Goal: Information Seeking & Learning: Learn about a topic

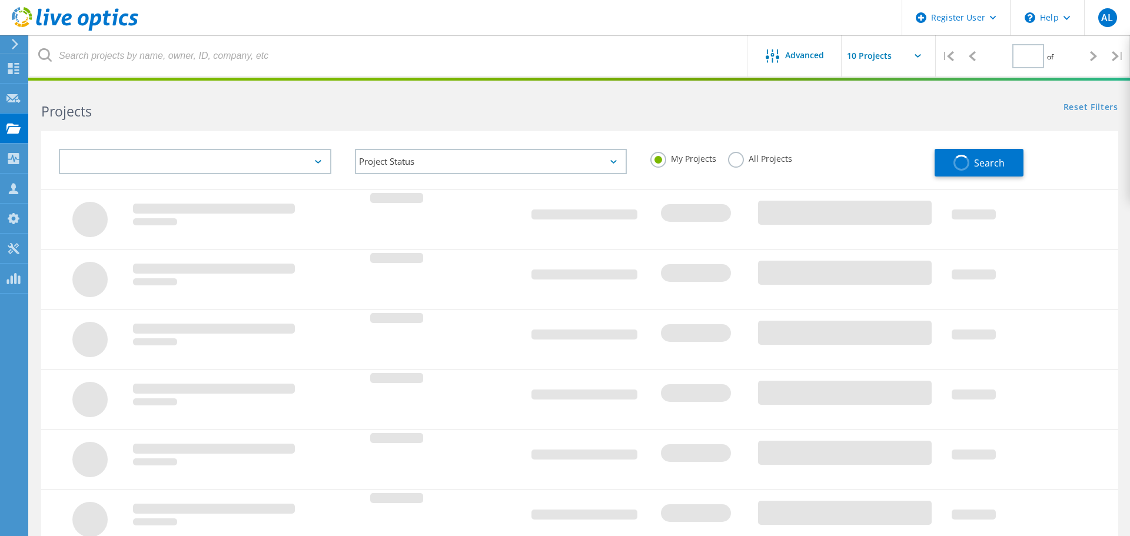
type input "1"
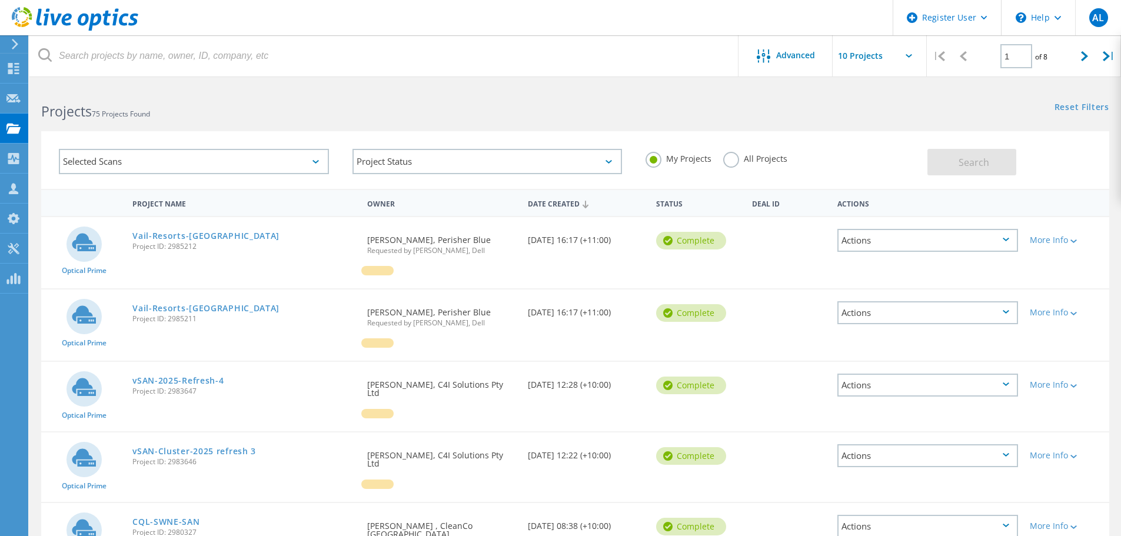
click at [769, 159] on label "All Projects" at bounding box center [755, 157] width 64 height 11
click at [0, 0] on input "All Projects" at bounding box center [0, 0] width 0 height 0
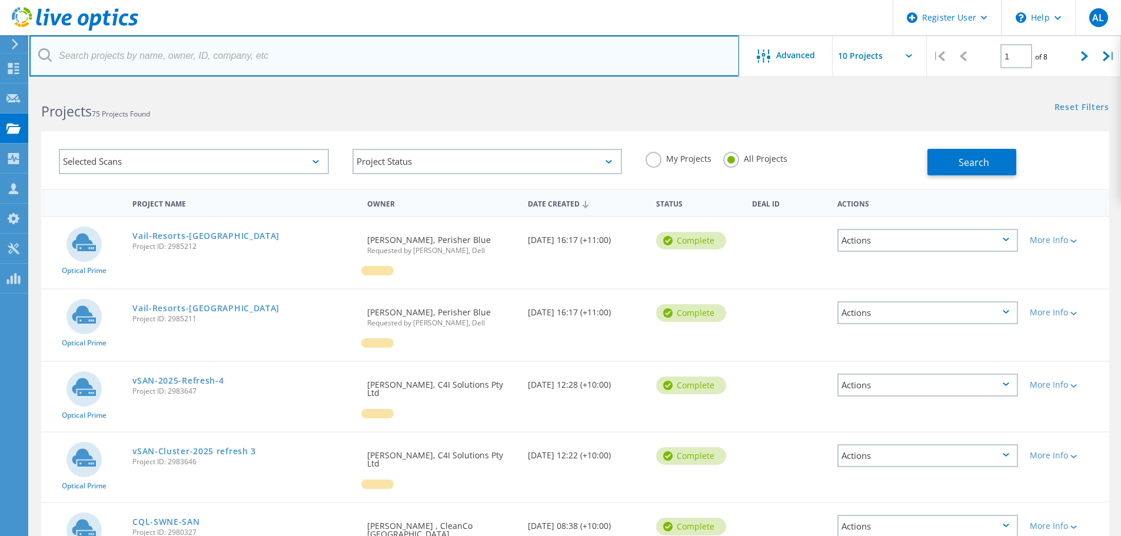
click at [542, 51] on input "text" at bounding box center [384, 55] width 710 height 41
type input "windlab"
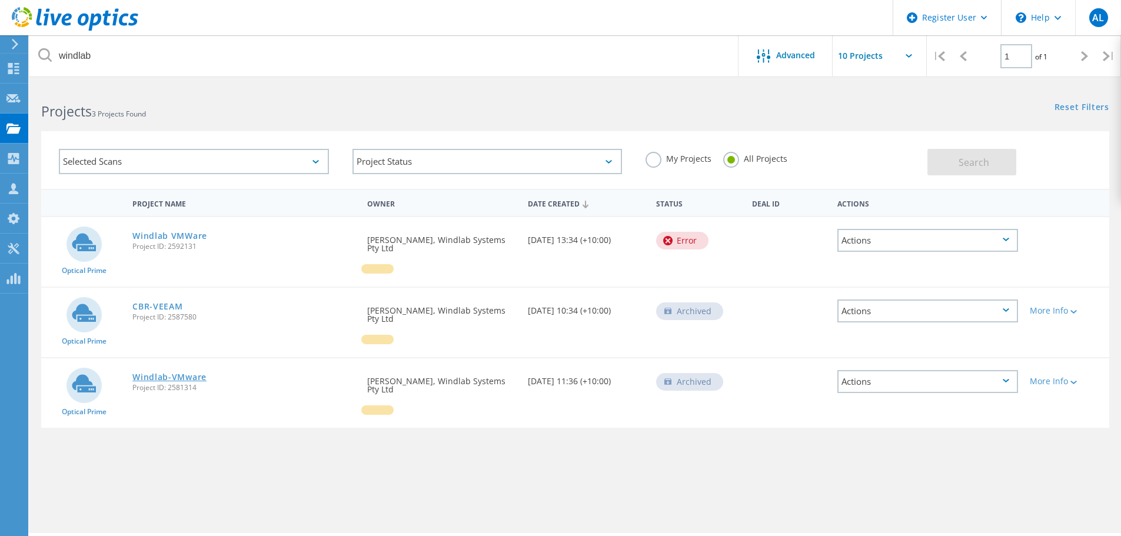
click at [176, 373] on link "Windlab-VMware" at bounding box center [169, 377] width 74 height 8
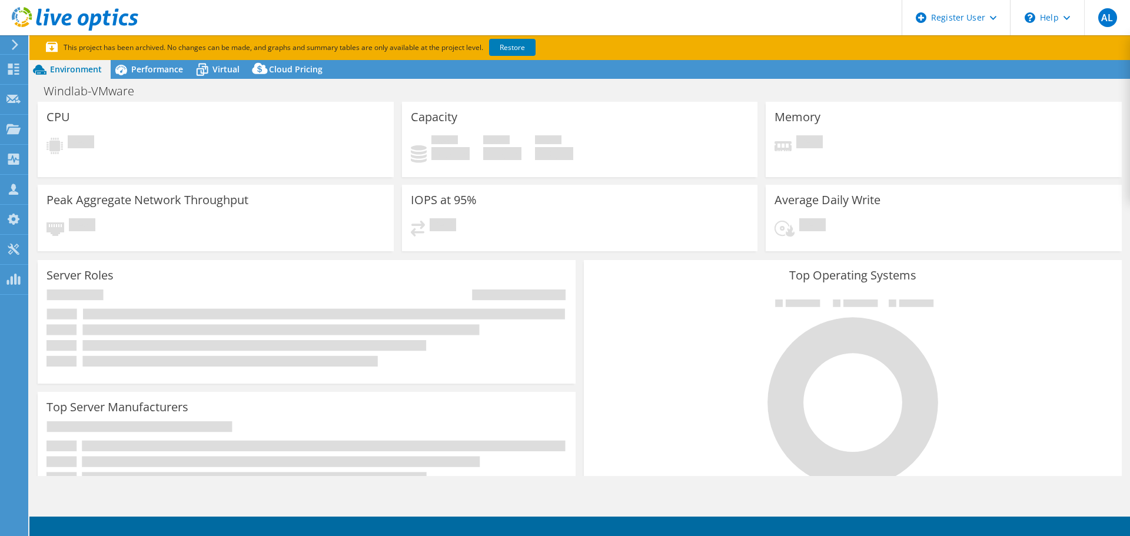
select select "USD"
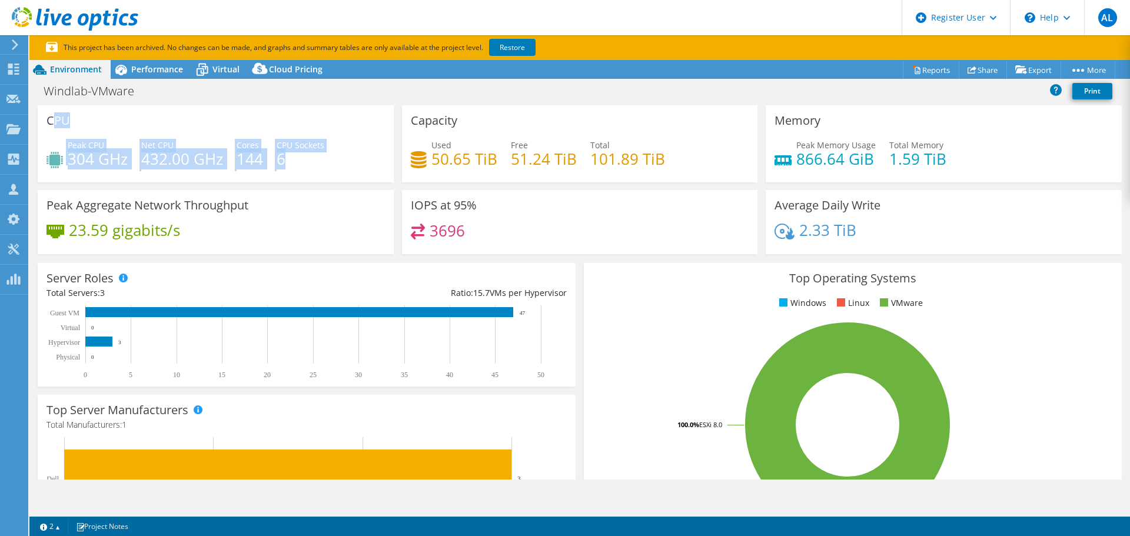
drag, startPoint x: 289, startPoint y: 161, endPoint x: 52, endPoint y: 118, distance: 241.0
click at [52, 118] on div "CPU Peak CPU 304 GHz Net CPU 432.00 GHz Cores 144 CPU Sockets 6" at bounding box center [216, 143] width 356 height 77
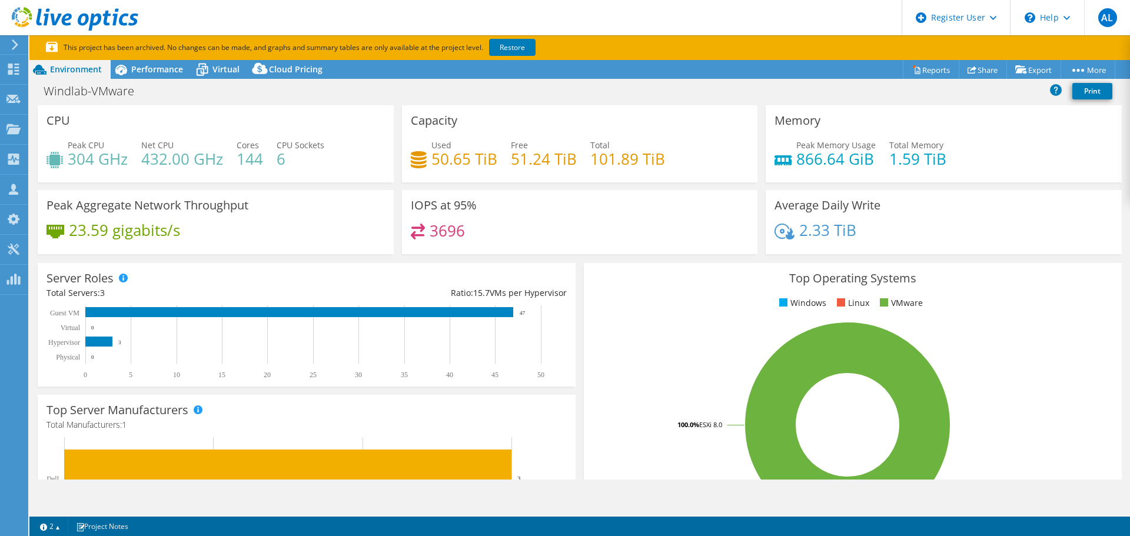
click at [398, 165] on div "Capacity Used 50.65 TiB Free 51.24 TiB Total 101.89 TiB" at bounding box center [580, 143] width 364 height 77
click at [235, 95] on div "Windlab-VMware Print" at bounding box center [579, 91] width 1100 height 22
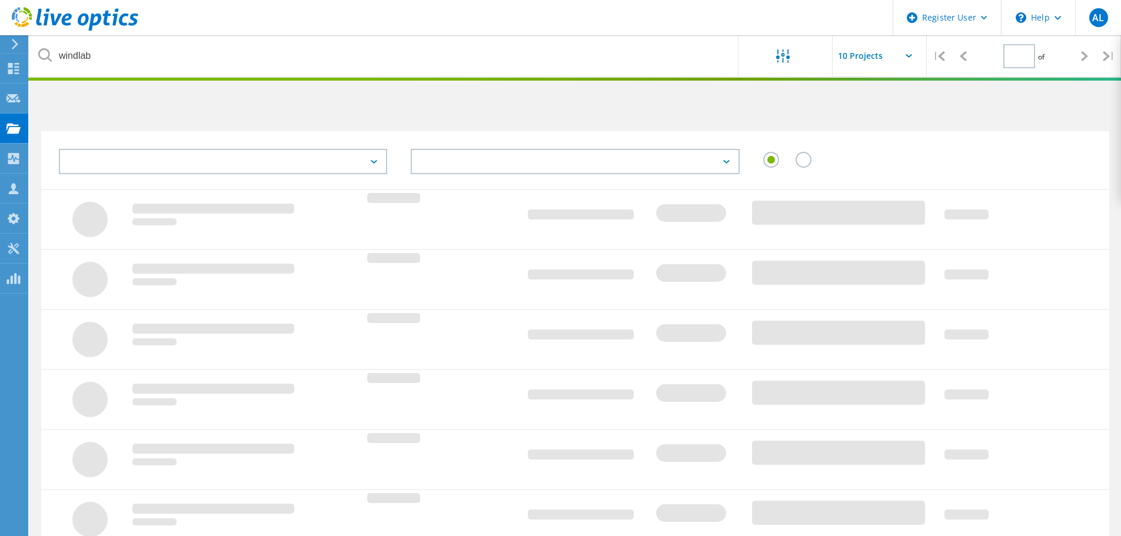
type input "1"
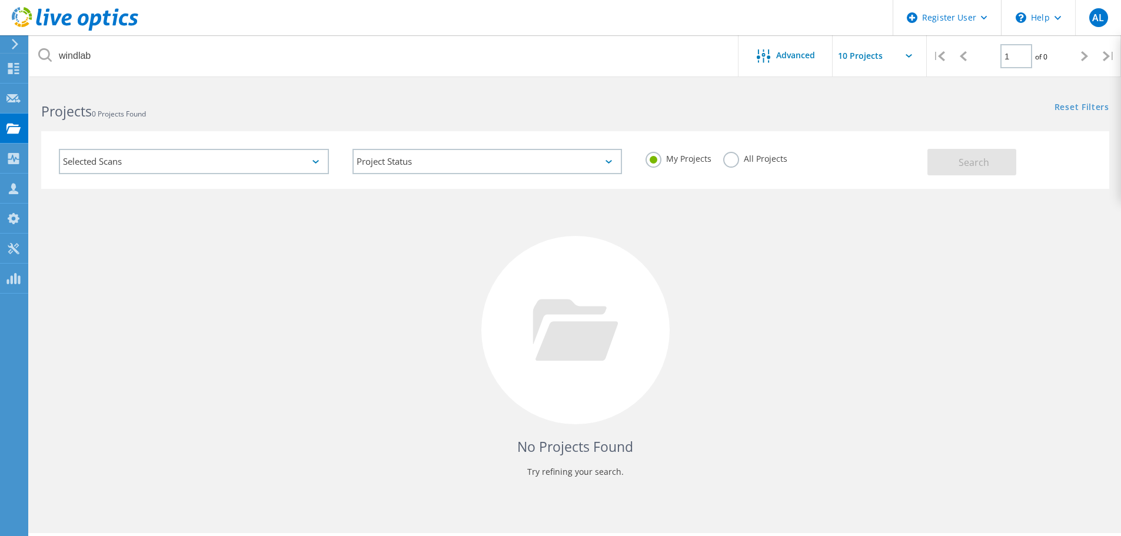
click at [731, 159] on label "All Projects" at bounding box center [755, 157] width 64 height 11
click at [0, 0] on input "All Projects" at bounding box center [0, 0] width 0 height 0
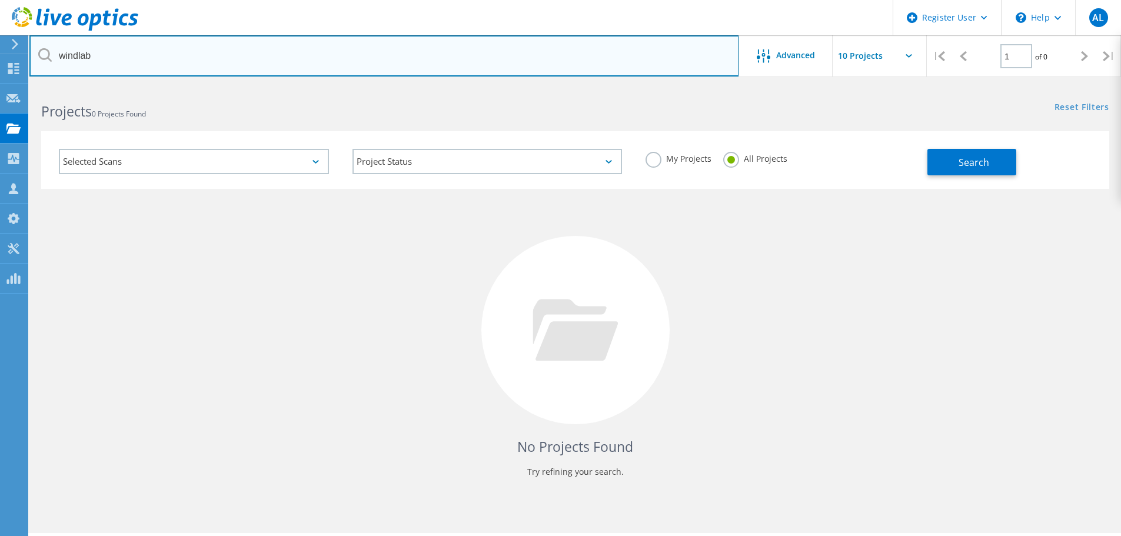
click at [359, 67] on input "windlab" at bounding box center [384, 55] width 710 height 41
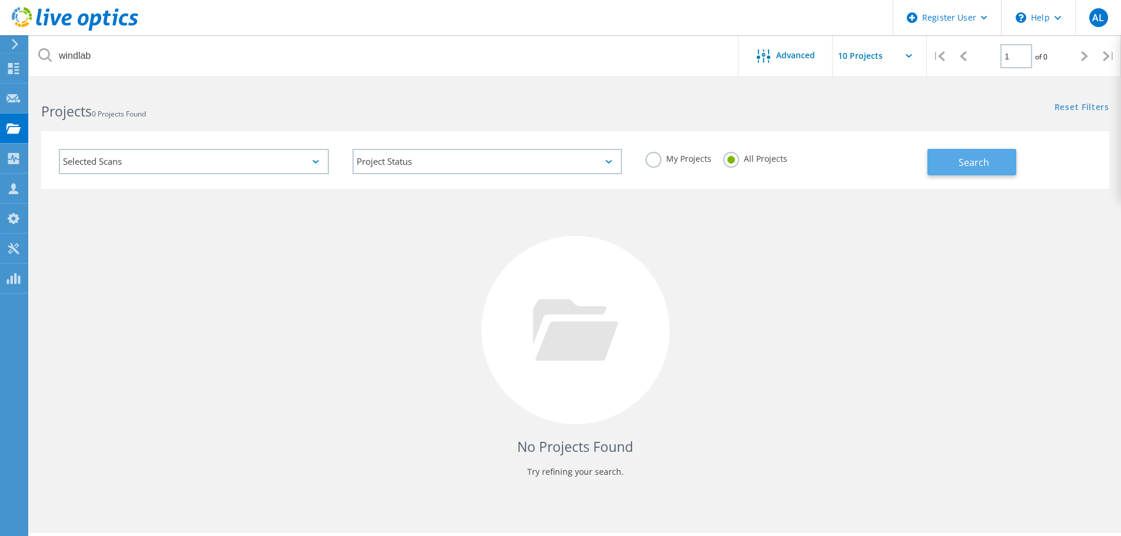
click at [967, 169] on button "Search" at bounding box center [971, 162] width 89 height 26
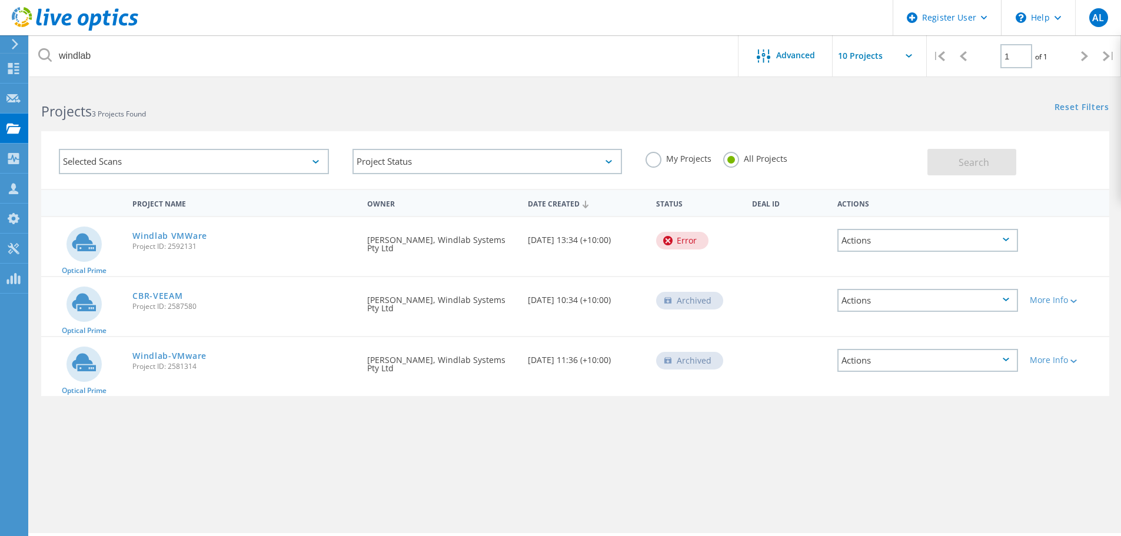
drag, startPoint x: 630, startPoint y: 242, endPoint x: 349, endPoint y: 244, distance: 281.2
click at [346, 248] on div "Optical Prime Windlab VMWare Project ID: 2592131 Requested By Paul Perine, Wind…" at bounding box center [575, 246] width 1068 height 59
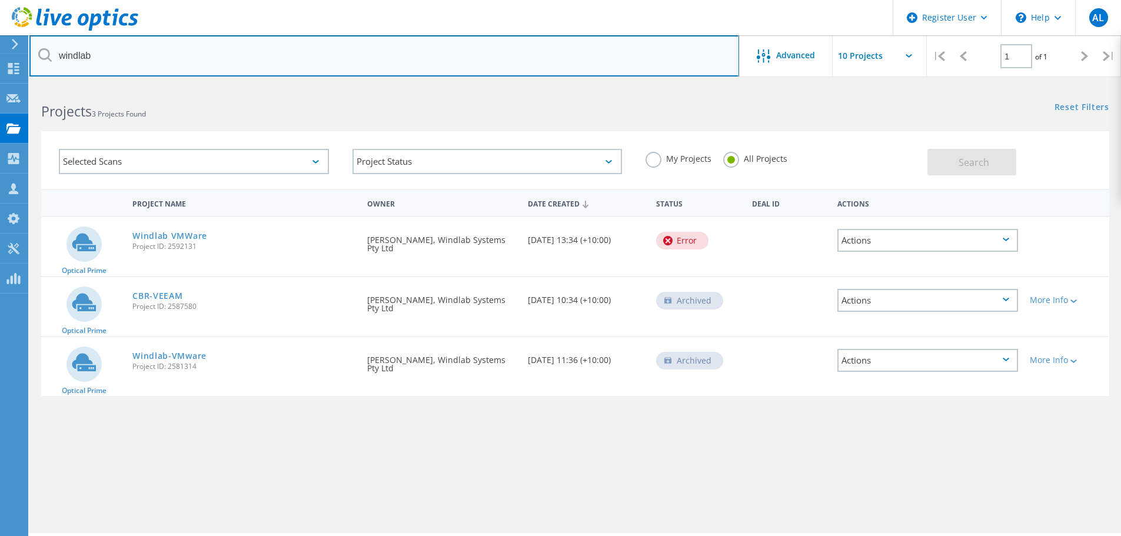
click at [458, 71] on input "windlab" at bounding box center [384, 55] width 710 height 41
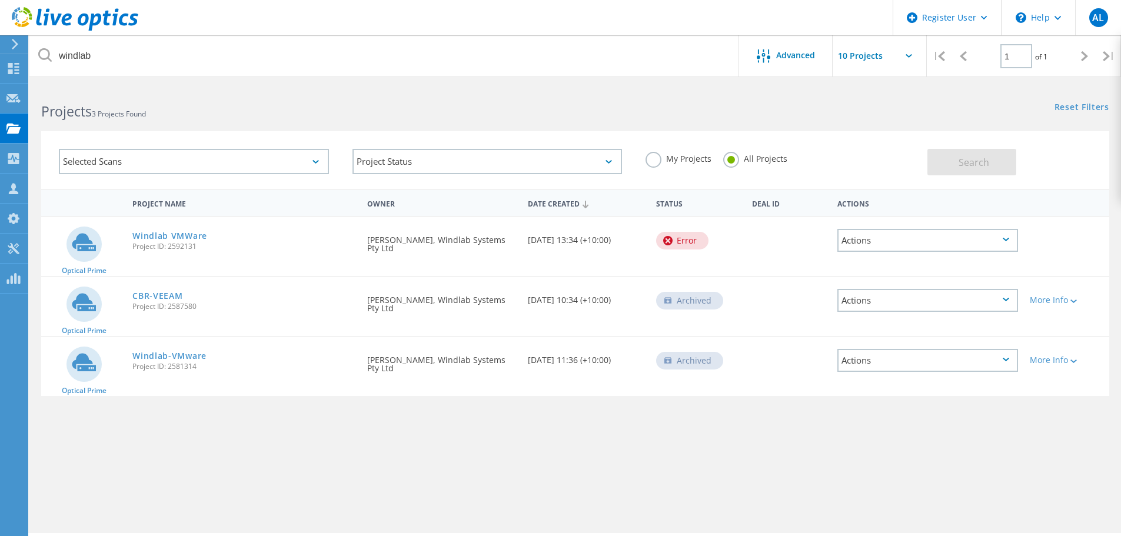
click at [468, 89] on div "Projects 3 Projects Found" at bounding box center [301, 100] width 545 height 31
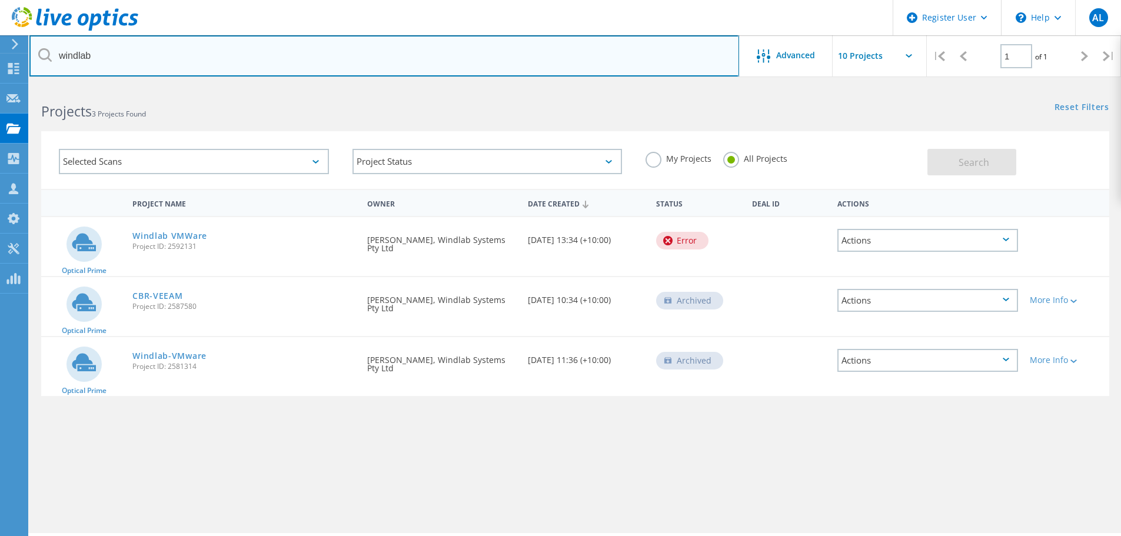
click at [101, 44] on input "windlab" at bounding box center [384, 55] width 710 height 41
click at [101, 43] on input "windlab" at bounding box center [384, 55] width 710 height 41
type input "aspect"
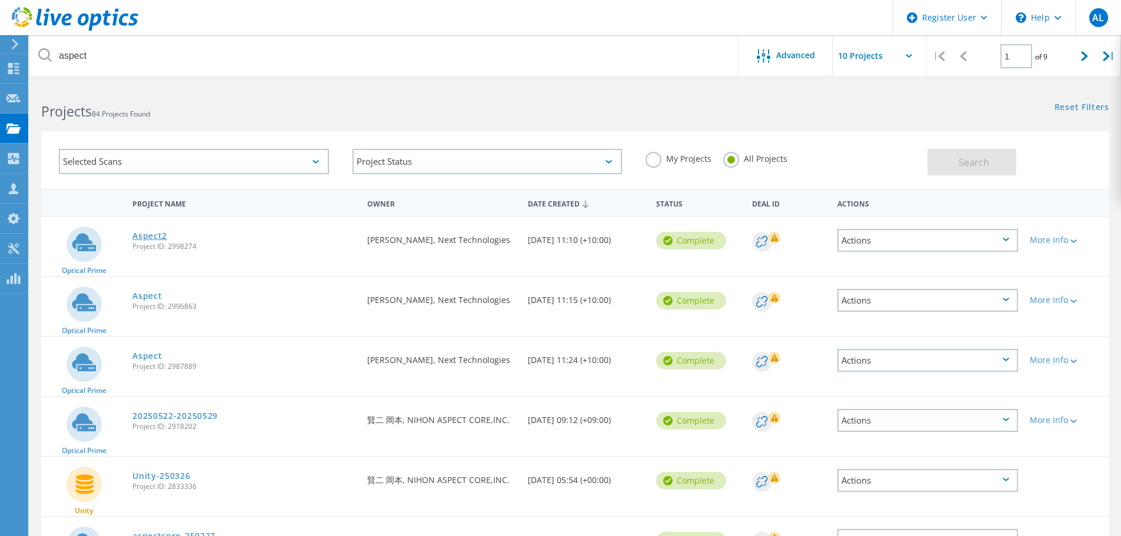
click at [155, 239] on link "Aspect2" at bounding box center [149, 236] width 35 height 8
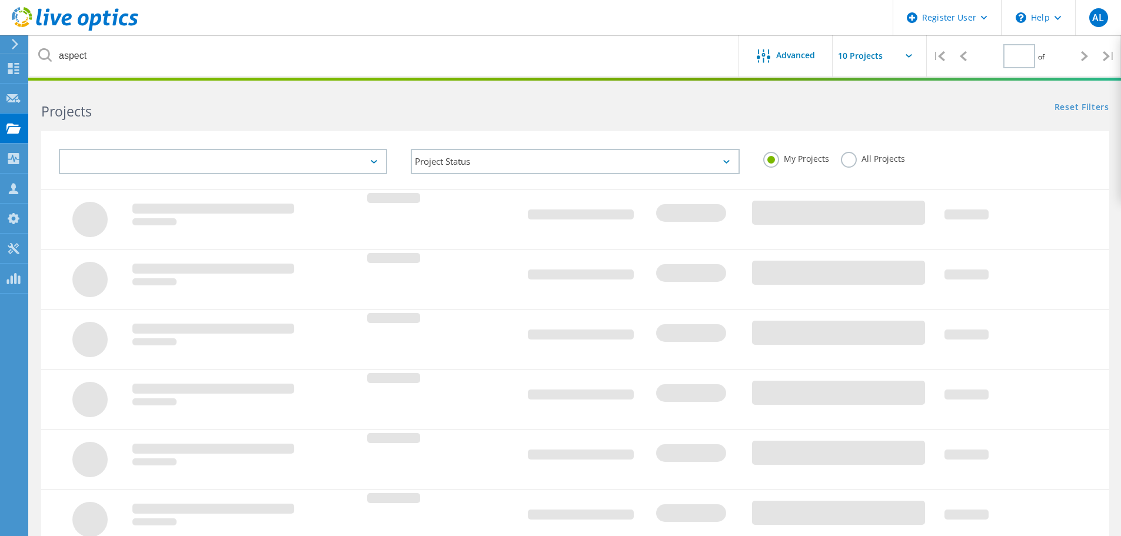
type input "1"
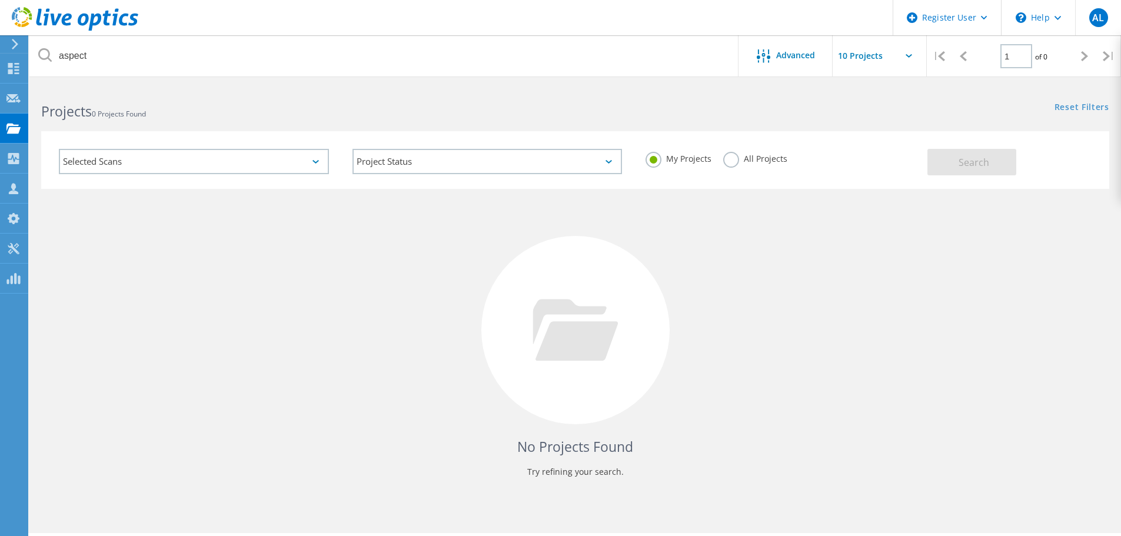
click at [740, 160] on label "All Projects" at bounding box center [755, 157] width 64 height 11
click at [0, 0] on input "All Projects" at bounding box center [0, 0] width 0 height 0
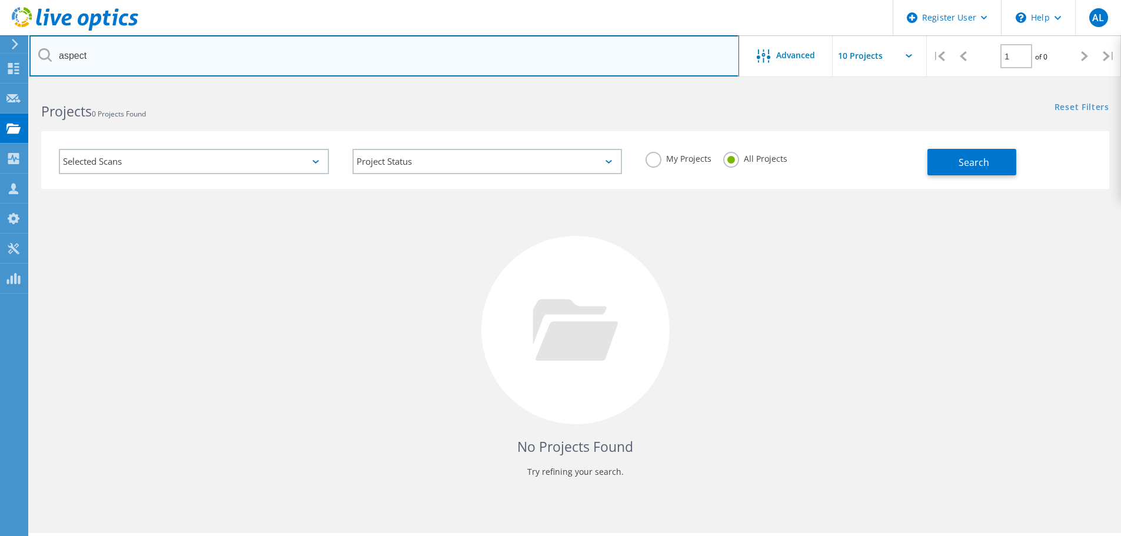
click at [169, 44] on input "aspect" at bounding box center [384, 55] width 710 height 41
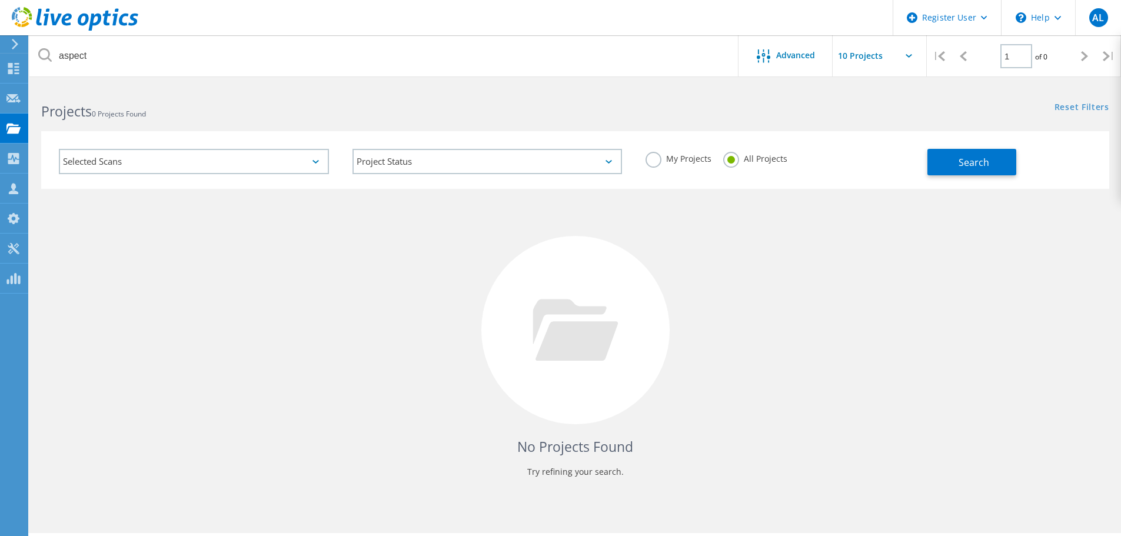
click at [671, 106] on div "Reset Filters Show Filters" at bounding box center [847, 96] width 545 height 22
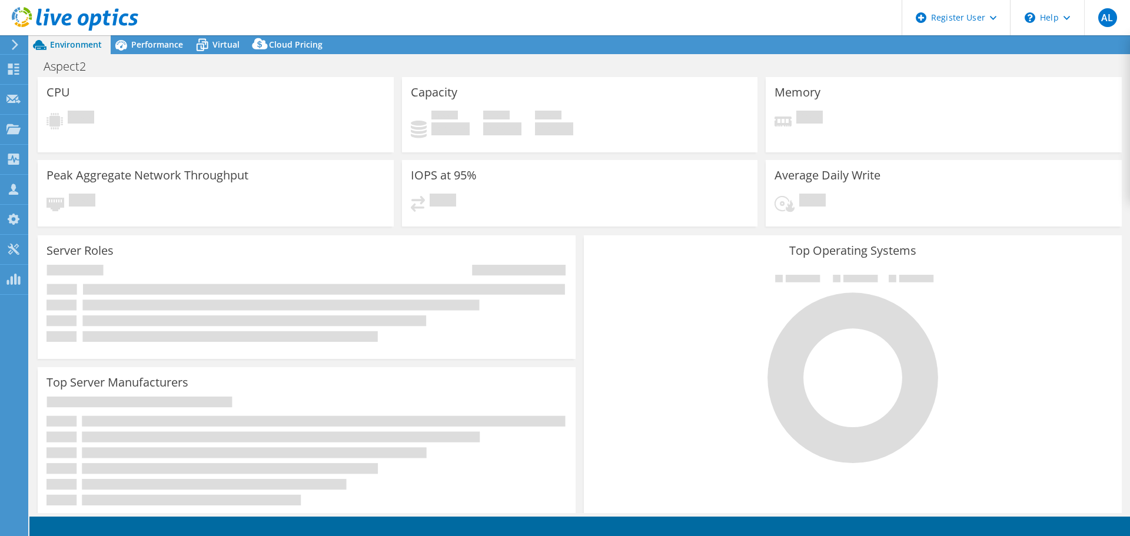
select select "[GEOGRAPHIC_DATA]"
select select "AUD"
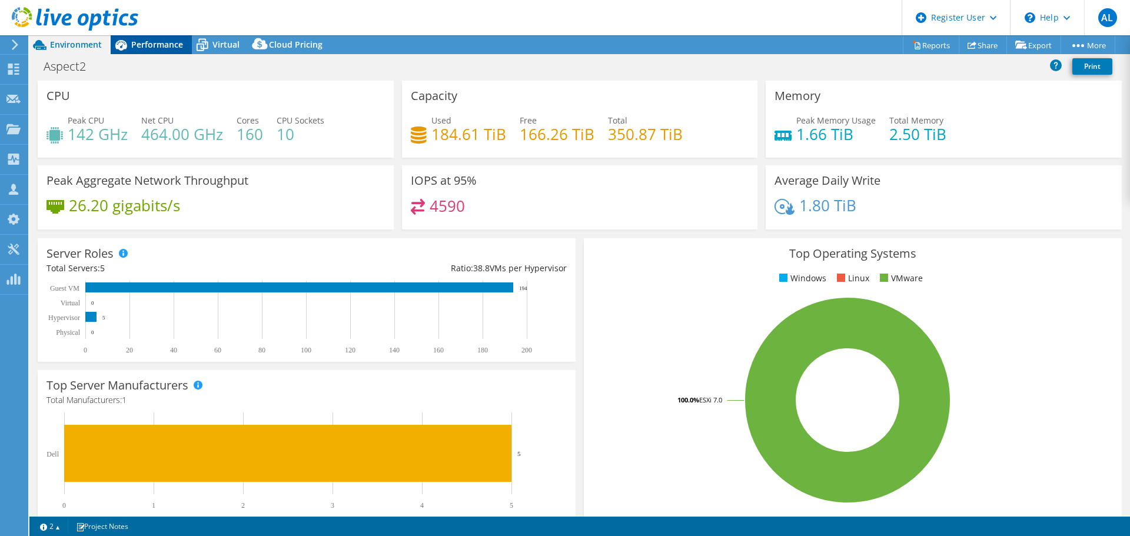
click at [188, 39] on div "Performance" at bounding box center [151, 44] width 81 height 19
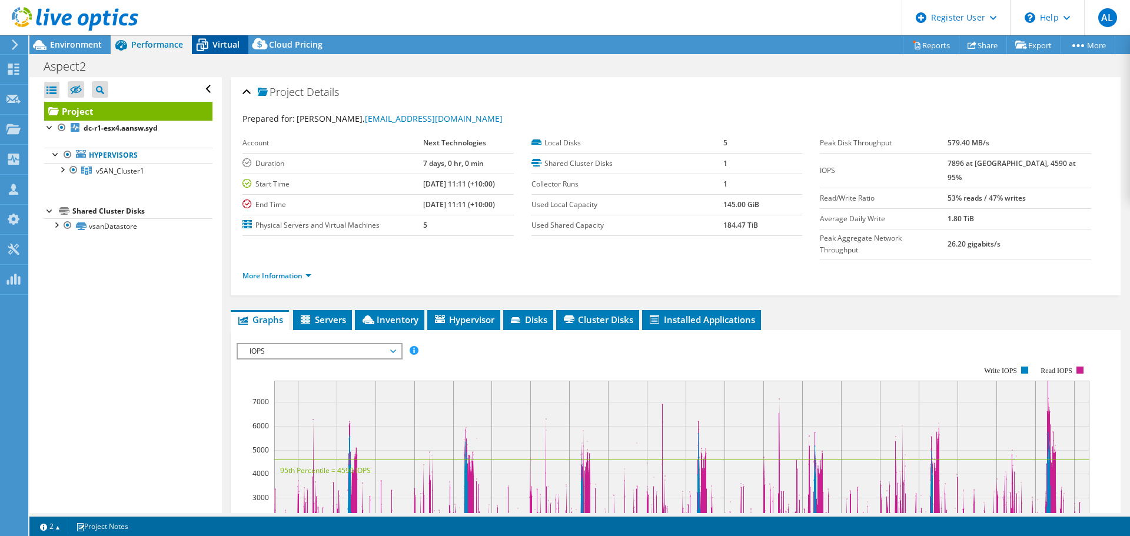
click at [244, 45] on div "Virtual" at bounding box center [220, 44] width 56 height 19
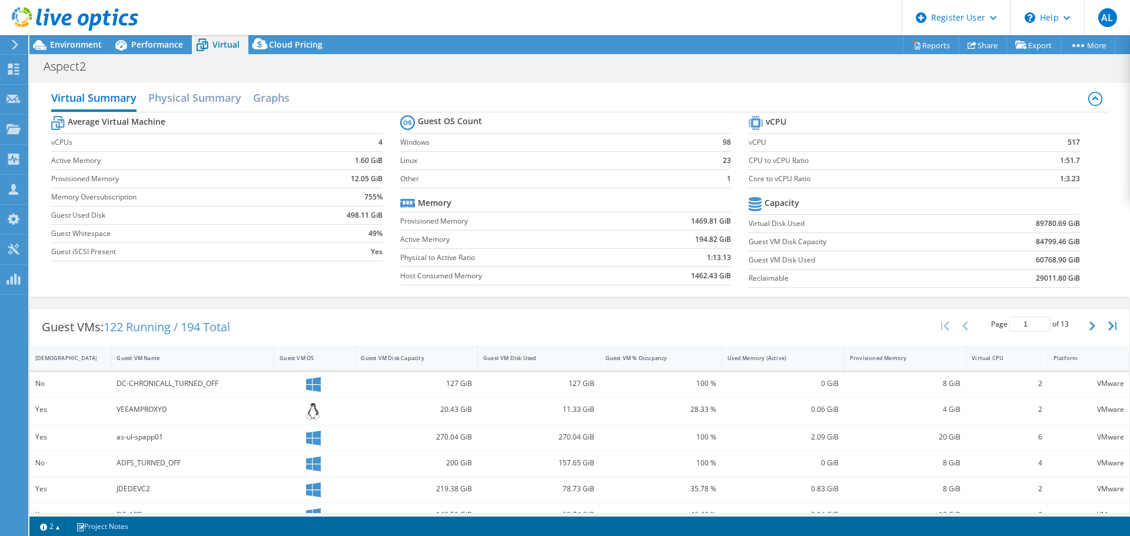
click at [1068, 144] on b "517" at bounding box center [1073, 142] width 12 height 12
copy b "517"
click at [155, 42] on span "Performance" at bounding box center [157, 44] width 52 height 11
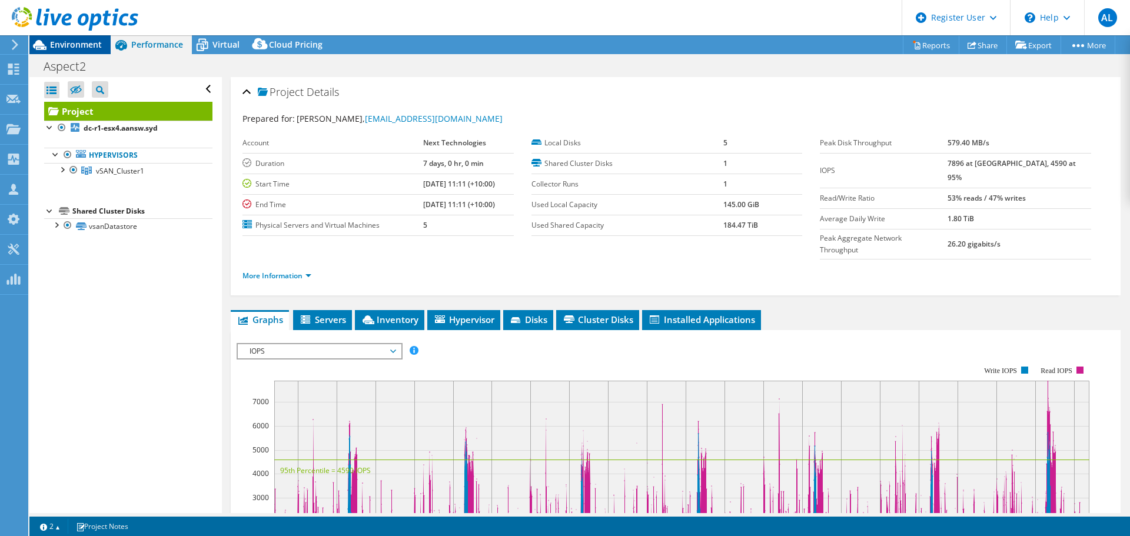
click at [86, 41] on span "Environment" at bounding box center [76, 44] width 52 height 11
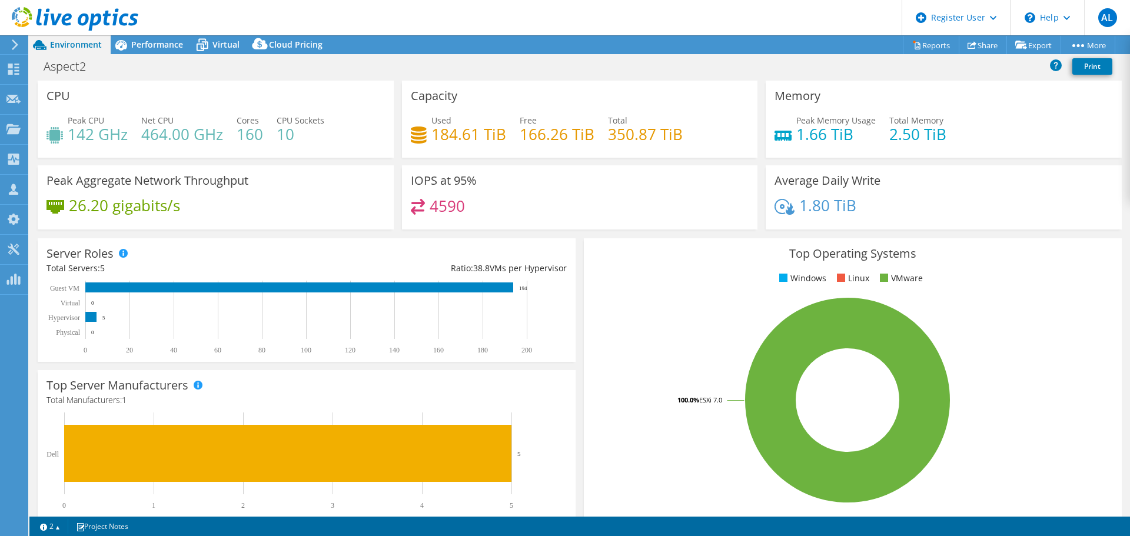
click at [815, 140] on h4 "1.66 TiB" at bounding box center [835, 134] width 79 height 13
drag, startPoint x: 814, startPoint y: 138, endPoint x: 792, endPoint y: 141, distance: 22.6
click at [796, 141] on h4 "1.66 TiB" at bounding box center [835, 134] width 79 height 13
copy h4 "1.66"
drag, startPoint x: 470, startPoint y: 136, endPoint x: 437, endPoint y: 140, distance: 33.2
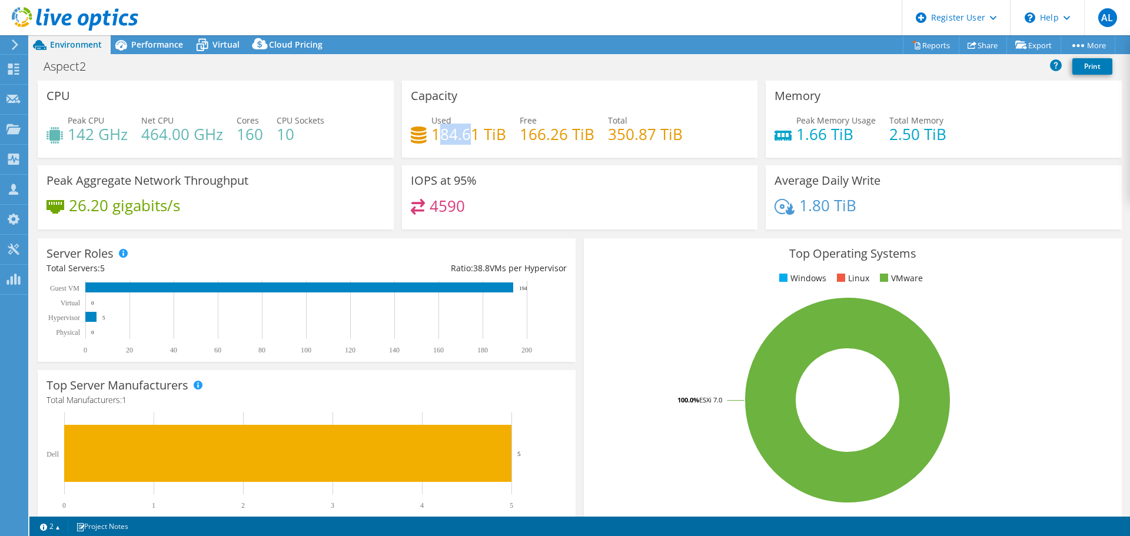
click at [437, 140] on h4 "184.61 TiB" at bounding box center [468, 134] width 75 height 13
click at [491, 134] on h4 "184.61 TiB" at bounding box center [468, 134] width 75 height 13
drag, startPoint x: 473, startPoint y: 138, endPoint x: 432, endPoint y: 138, distance: 41.2
click at [432, 138] on h4 "184.61 TiB" at bounding box center [468, 134] width 75 height 13
copy h4 "184.61"
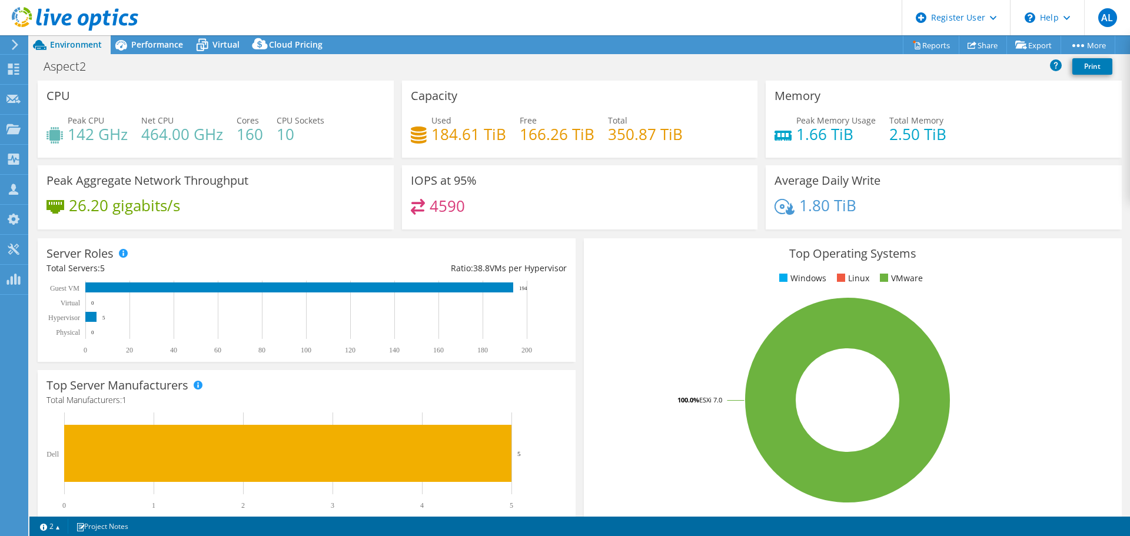
click at [455, 200] on h4 "4590" at bounding box center [447, 205] width 35 height 13
click at [452, 200] on h4 "4590" at bounding box center [447, 205] width 35 height 13
copy h4 "4590"
click at [181, 46] on span "Performance" at bounding box center [157, 44] width 52 height 11
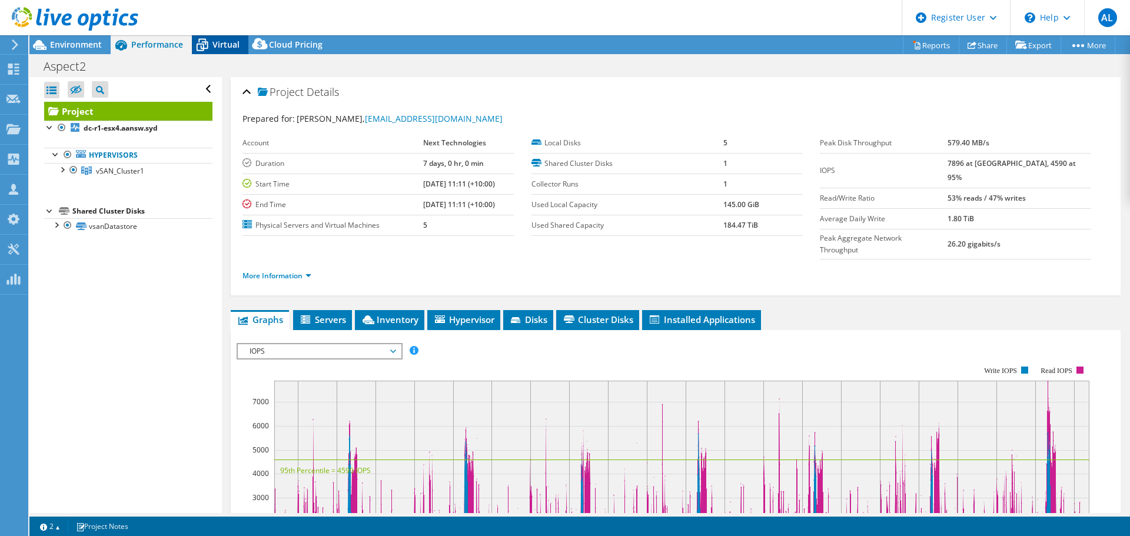
click at [202, 43] on icon at bounding box center [202, 45] width 21 height 21
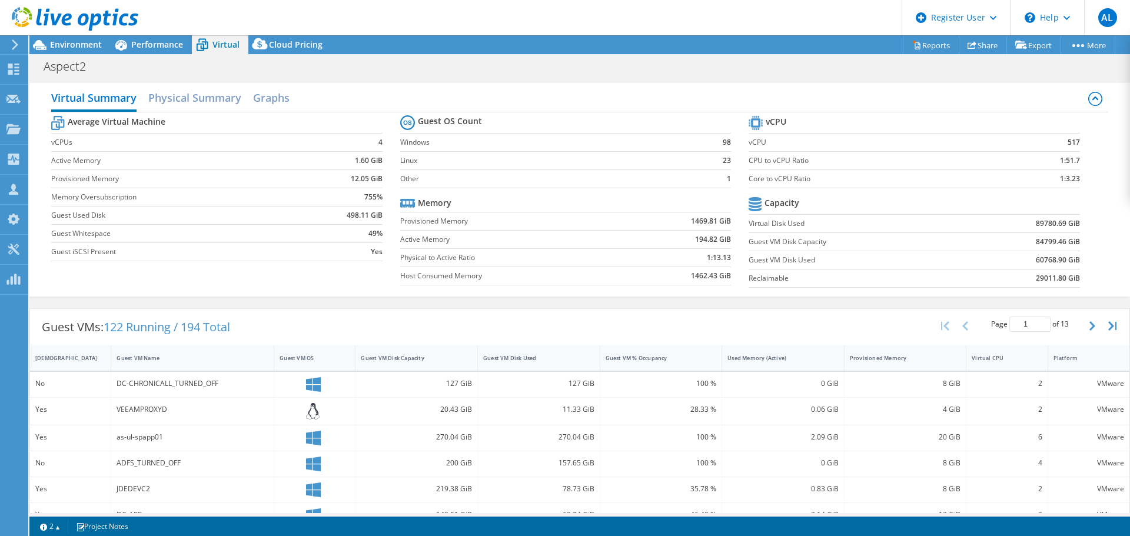
click at [1067, 146] on b "517" at bounding box center [1073, 142] width 12 height 12
copy b "517"
click at [139, 42] on span "Performance" at bounding box center [157, 44] width 52 height 11
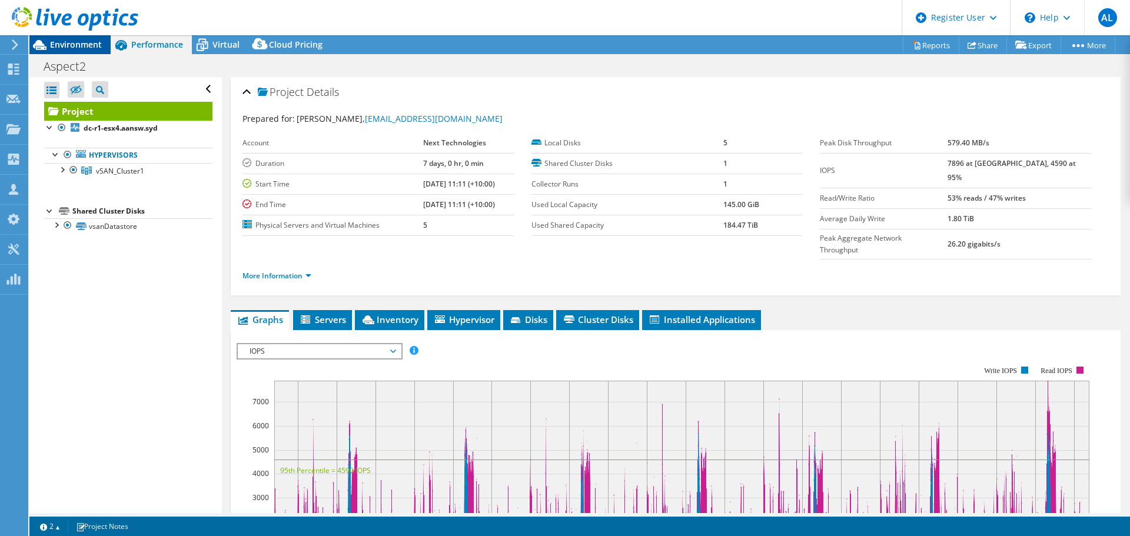
click at [69, 44] on span "Environment" at bounding box center [76, 44] width 52 height 11
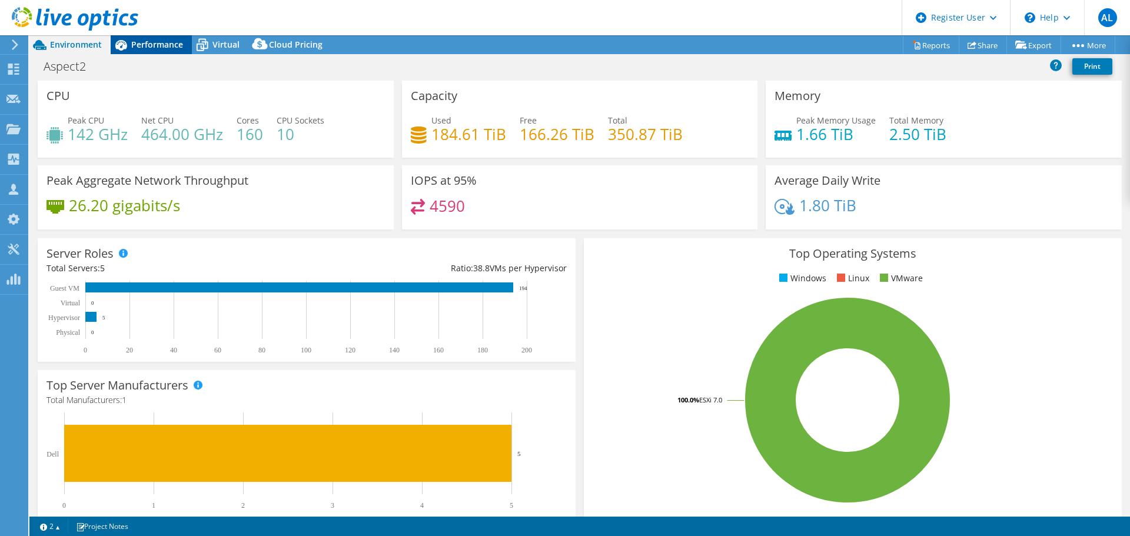
click at [168, 51] on div "Performance" at bounding box center [151, 44] width 81 height 19
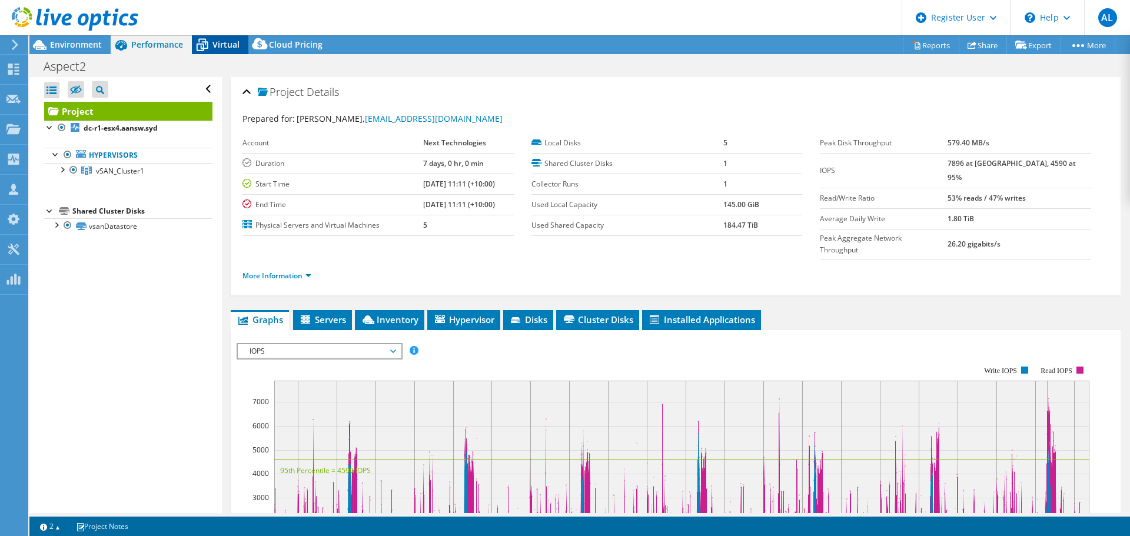
click at [221, 52] on div "Virtual" at bounding box center [220, 44] width 56 height 19
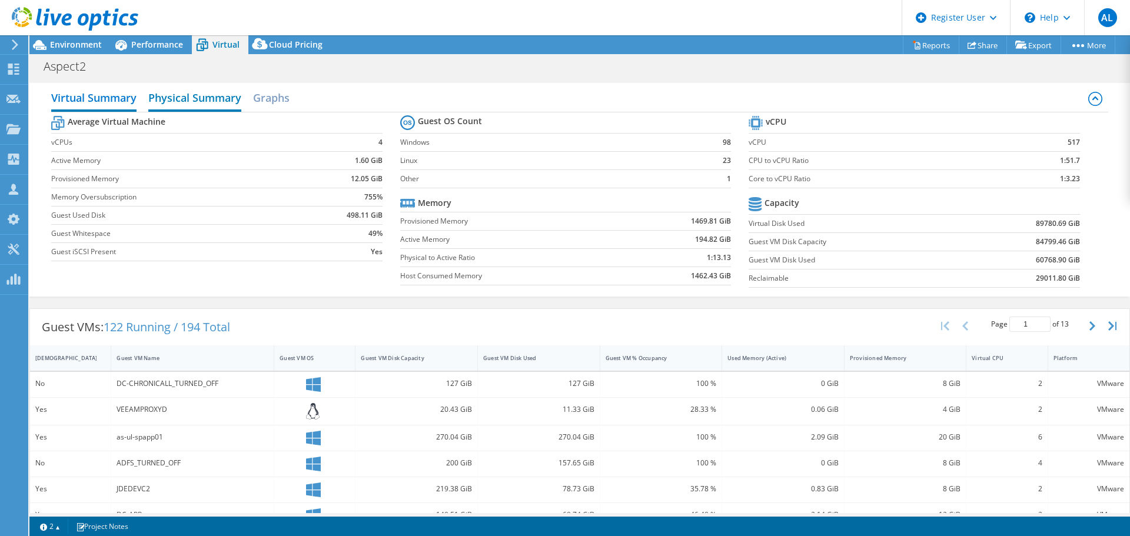
click at [227, 101] on h2 "Physical Summary" at bounding box center [194, 99] width 93 height 26
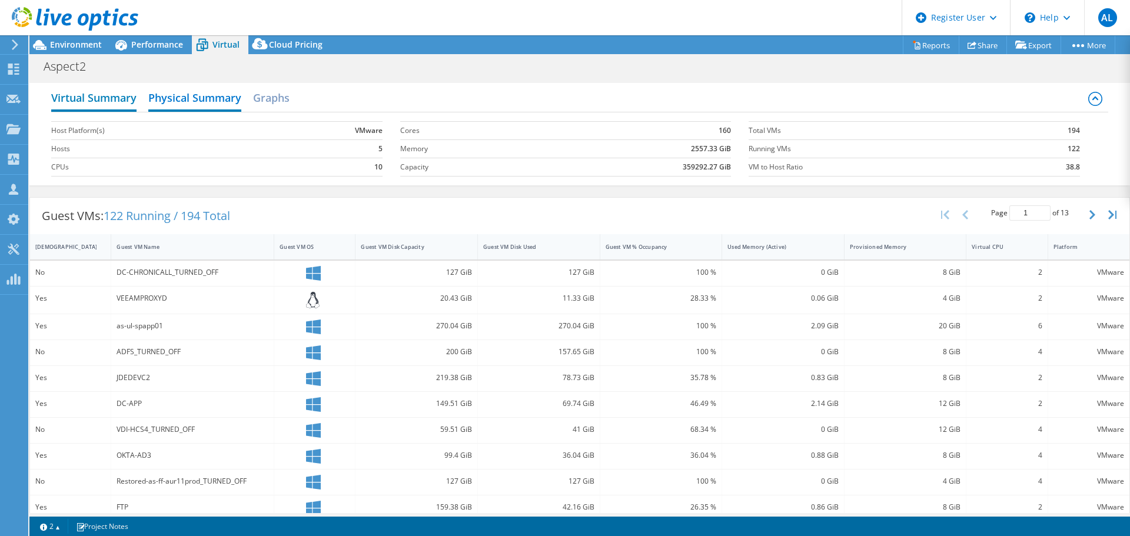
click at [132, 98] on h2 "Virtual Summary" at bounding box center [93, 99] width 85 height 26
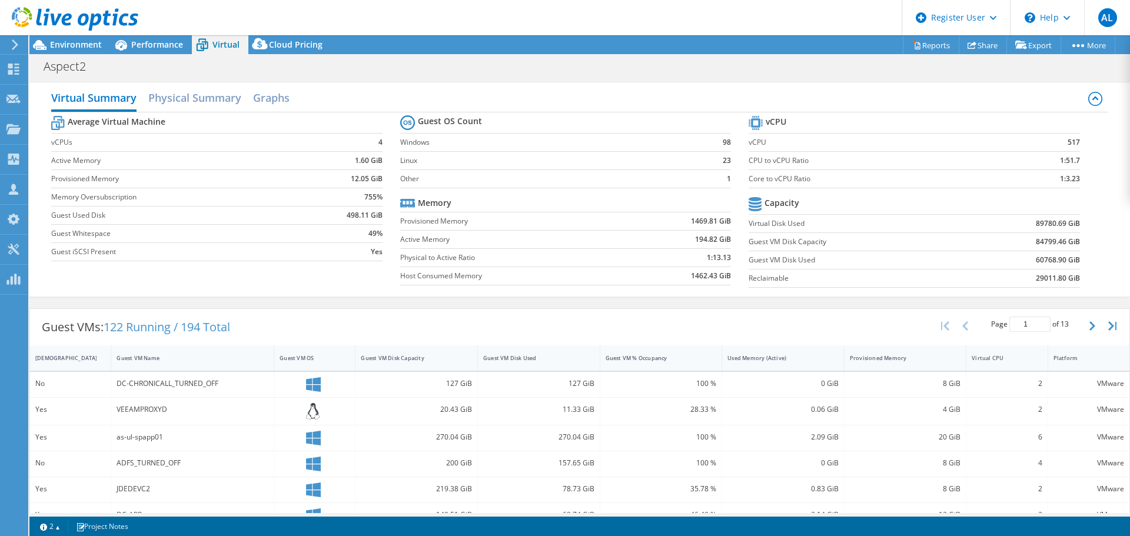
click at [1067, 138] on b "517" at bounding box center [1073, 142] width 12 height 12
drag, startPoint x: 1076, startPoint y: 139, endPoint x: 1057, endPoint y: 141, distance: 18.9
click at [1057, 141] on section "vCPU vCPU 517 CPU to vCPU Ratio 1:51.7 Core to vCPU Ratio 1:3.23 Capacity Virtu…" at bounding box center [922, 203] width 348 height 181
click at [1057, 141] on td "517" at bounding box center [1041, 142] width 75 height 18
click at [558, 78] on div "Virtual Summary Physical Summary Graphs Average Virtual Machine vCPUs 4 Active …" at bounding box center [579, 189] width 1100 height 225
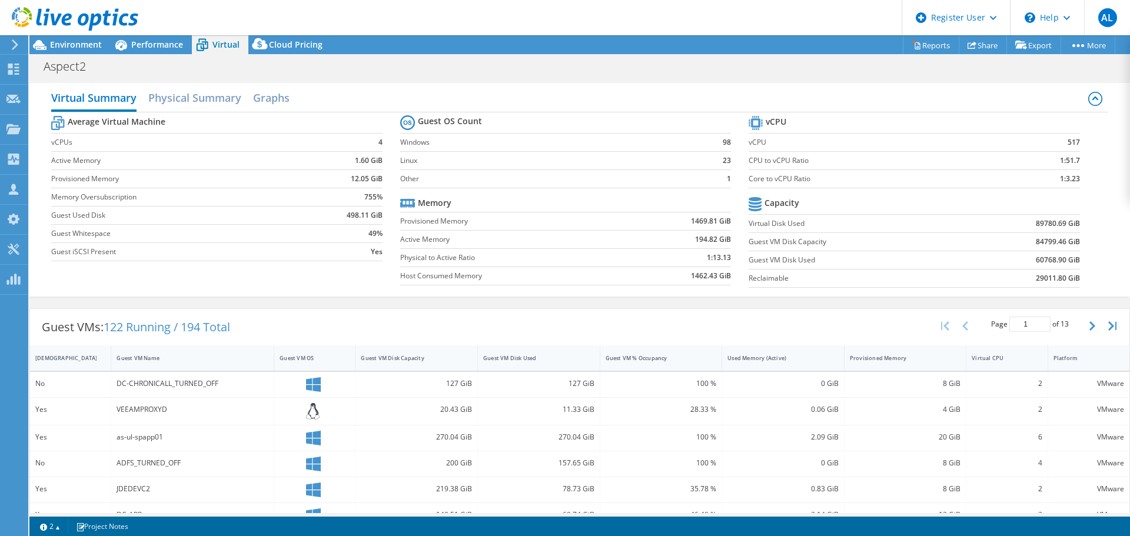
click at [809, 63] on div "Aspect2 Print" at bounding box center [579, 66] width 1100 height 22
